Goal: Information Seeking & Learning: Learn about a topic

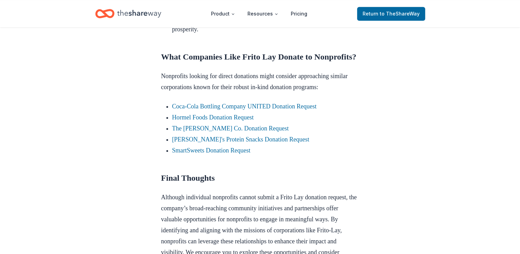
scroll to position [533, 0]
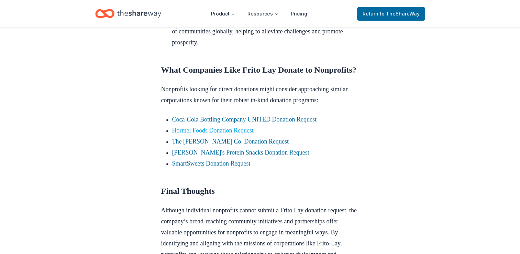
click at [234, 134] on link "Hormel Foods Donation Request" at bounding box center [212, 130] width 81 height 7
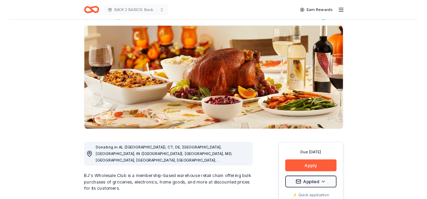
scroll to position [34, 0]
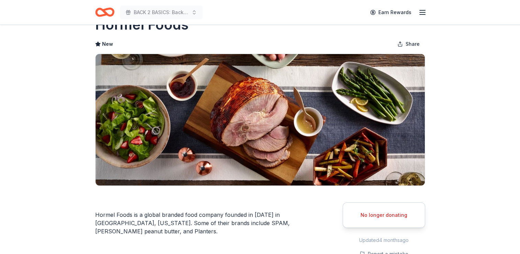
scroll to position [34, 0]
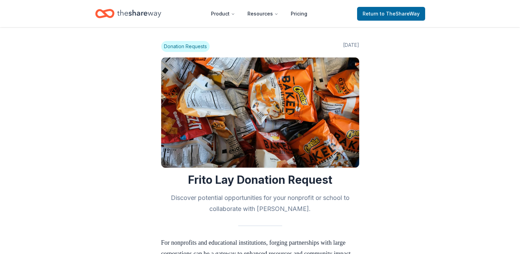
scroll to position [533, 0]
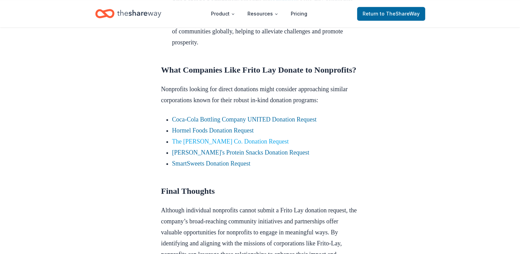
click at [236, 145] on link "The J.M. Smucker Co. Donation Request" at bounding box center [230, 141] width 117 height 7
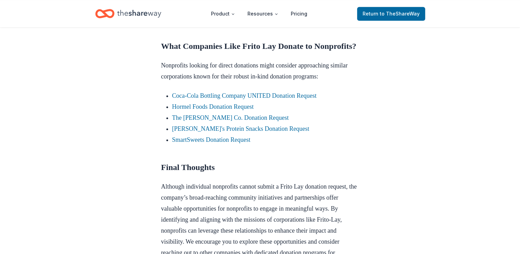
scroll to position [567, 0]
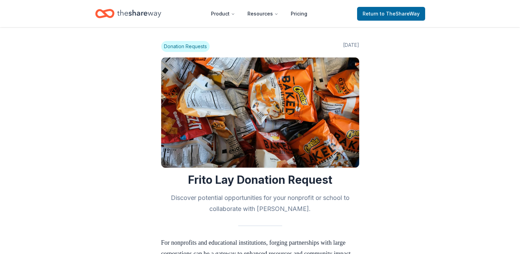
scroll to position [567, 0]
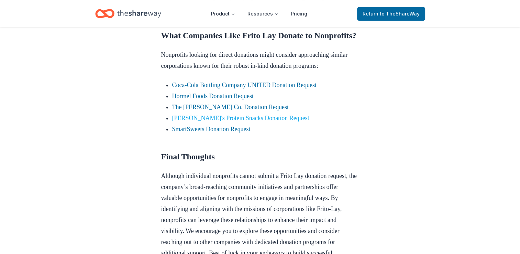
click at [211, 121] on link "Jack Link's Protein Snacks Donation Request" at bounding box center [240, 118] width 137 height 7
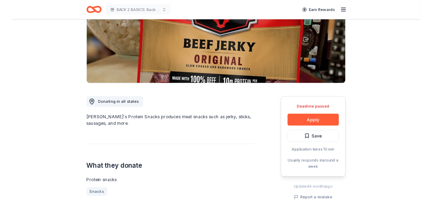
scroll to position [138, 0]
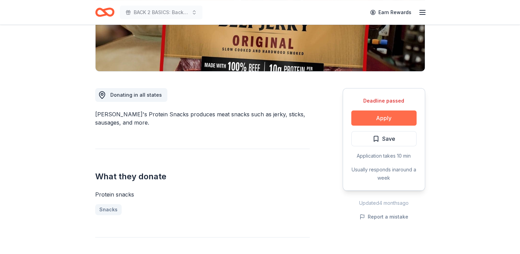
click at [393, 118] on button "Apply" at bounding box center [383, 117] width 65 height 15
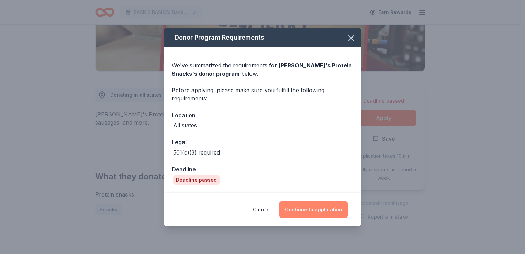
click at [305, 203] on button "Continue to application" at bounding box center [314, 209] width 68 height 17
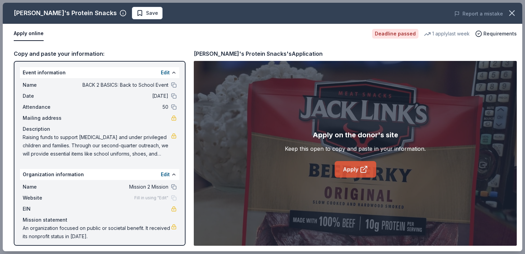
click at [355, 172] on link "Apply" at bounding box center [356, 169] width 42 height 17
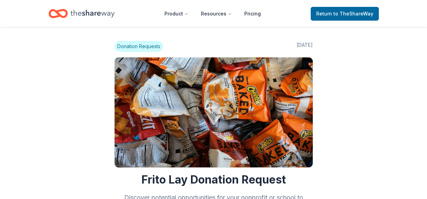
scroll to position [567, 0]
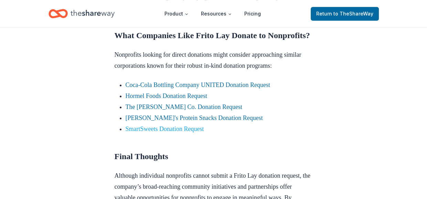
click at [169, 132] on link "SmartSweets Donation Request" at bounding box center [165, 129] width 78 height 7
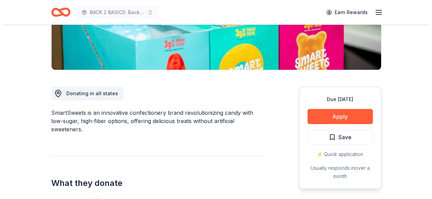
scroll to position [138, 0]
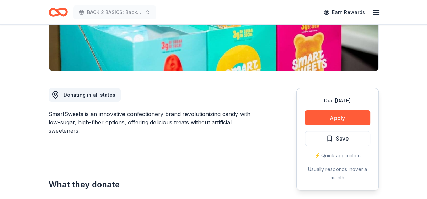
click at [336, 117] on button "Apply" at bounding box center [337, 117] width 65 height 15
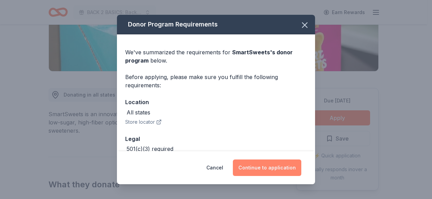
click at [272, 166] on button "Continue to application" at bounding box center [267, 168] width 68 height 17
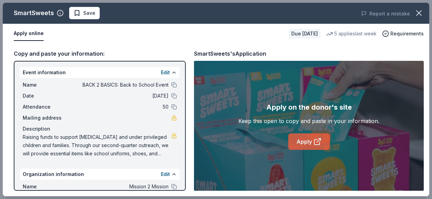
click at [316, 143] on icon at bounding box center [317, 142] width 8 height 8
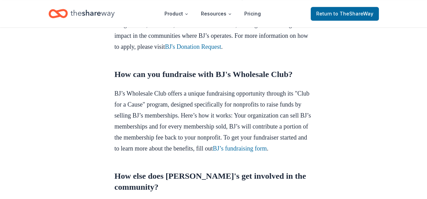
scroll to position [190, 0]
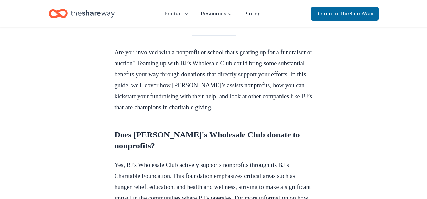
click at [90, 13] on icon "Home" at bounding box center [92, 14] width 44 height 14
click at [93, 14] on icon "Home" at bounding box center [92, 14] width 44 height 8
click at [66, 13] on icon "Home" at bounding box center [61, 13] width 11 height 7
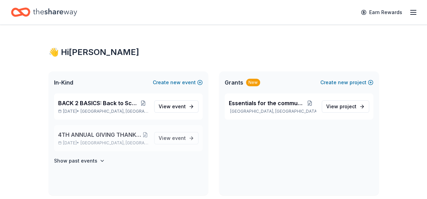
click at [136, 133] on span "4TH ANNUAL GIVING THANKS IN THE COMMUNITY OUTREACH" at bounding box center [100, 135] width 84 height 8
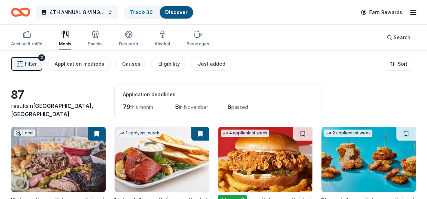
click at [100, 12] on span "4TH ANNUAL GIVING THANKS IN THE COMMUNITY OUTREACH" at bounding box center [77, 12] width 55 height 8
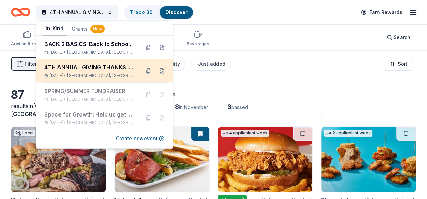
click at [108, 68] on div "4TH ANNUAL GIVING THANKS IN THE COMMUNITY OUTREACH" at bounding box center [89, 67] width 90 height 8
click at [156, 70] on button at bounding box center [161, 70] width 11 height 11
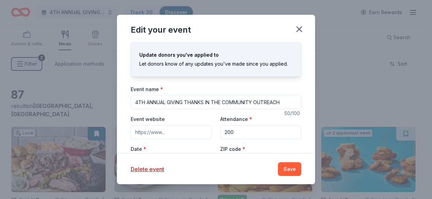
drag, startPoint x: 285, startPoint y: 101, endPoint x: 125, endPoint y: 97, distance: 159.6
click at [125, 97] on div "Update donors you've applied to Let donors know of any updates you've made sinc…" at bounding box center [216, 97] width 198 height 111
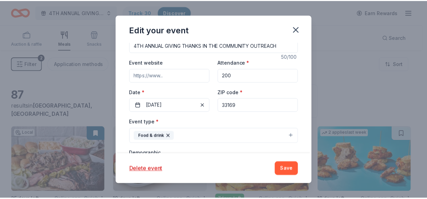
scroll to position [69, 0]
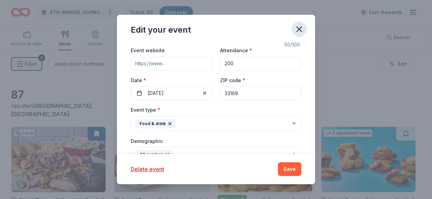
click at [302, 31] on icon "button" at bounding box center [299, 29] width 10 height 10
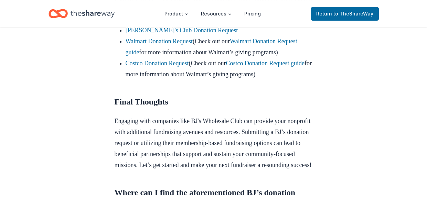
scroll to position [809, 0]
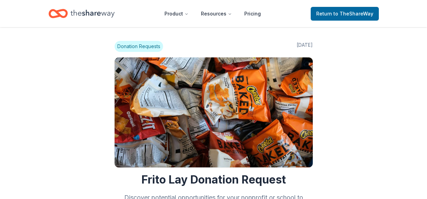
scroll to position [567, 0]
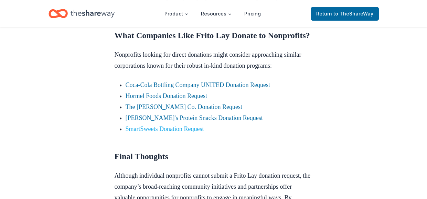
click at [162, 132] on link "SmartSweets Donation Request" at bounding box center [165, 129] width 78 height 7
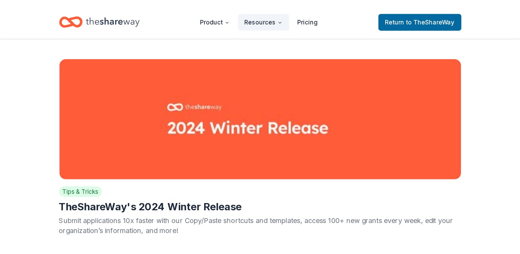
scroll to position [1960, 0]
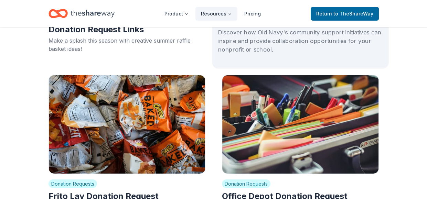
drag, startPoint x: 400, startPoint y: 61, endPoint x: 371, endPoint y: 41, distance: 35.3
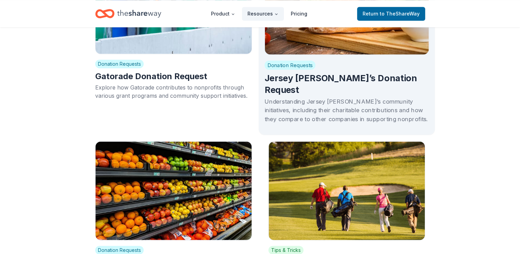
scroll to position [3473, 0]
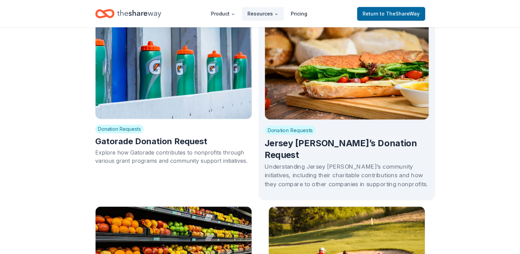
click at [325, 138] on h2 "Jersey Mike’s Donation Request" at bounding box center [346, 149] width 165 height 23
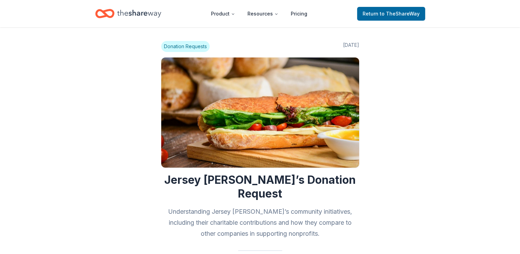
click at [198, 48] on span "Donation Requests" at bounding box center [185, 46] width 48 height 11
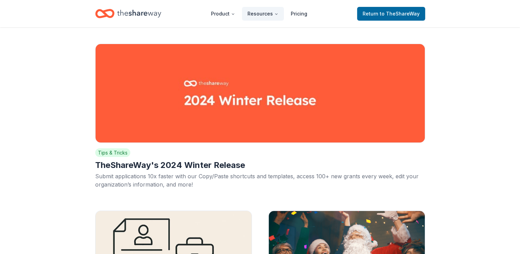
scroll to position [3473, 0]
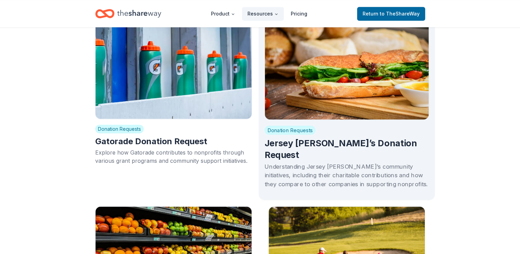
click at [303, 126] on span "Donation Requests" at bounding box center [289, 130] width 51 height 9
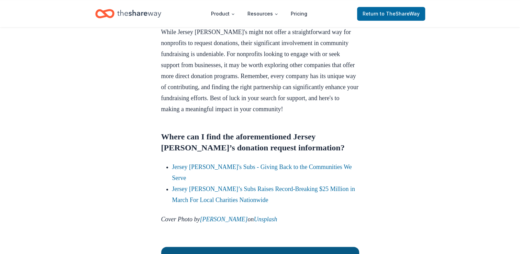
scroll to position [796, 0]
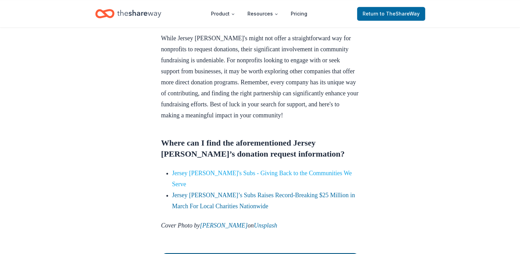
click at [229, 170] on link "Jersey Mike's Subs - Giving Back to the Communities We Serve" at bounding box center [262, 179] width 180 height 18
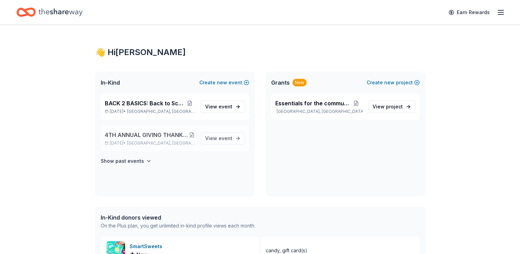
click at [194, 135] on button at bounding box center [191, 135] width 7 height 6
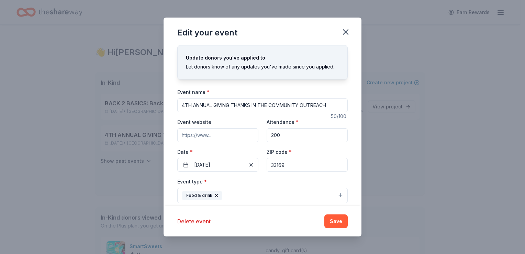
drag, startPoint x: 183, startPoint y: 106, endPoint x: 334, endPoint y: 102, distance: 151.3
click at [334, 102] on input "4TH ANNUAL GIVING THANKS IN THE COMMUNITY OUTREACH" at bounding box center [262, 105] width 171 height 14
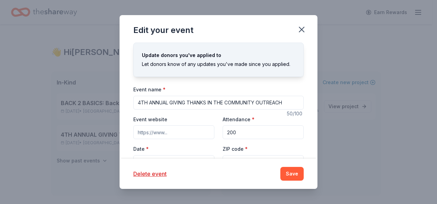
drag, startPoint x: 305, startPoint y: 27, endPoint x: 308, endPoint y: 25, distance: 4.0
click at [304, 27] on icon "button" at bounding box center [302, 29] width 5 height 5
